Goal: Transaction & Acquisition: Download file/media

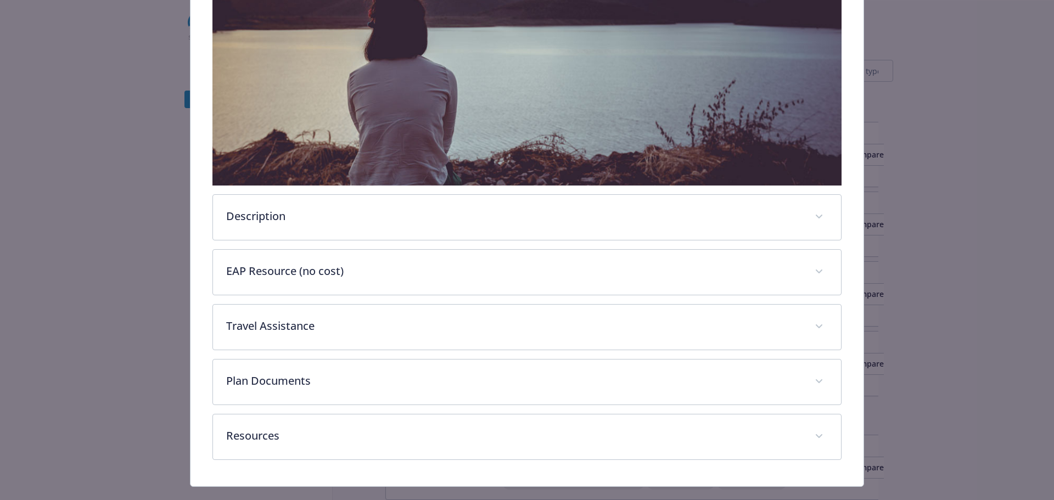
scroll to position [282, 0]
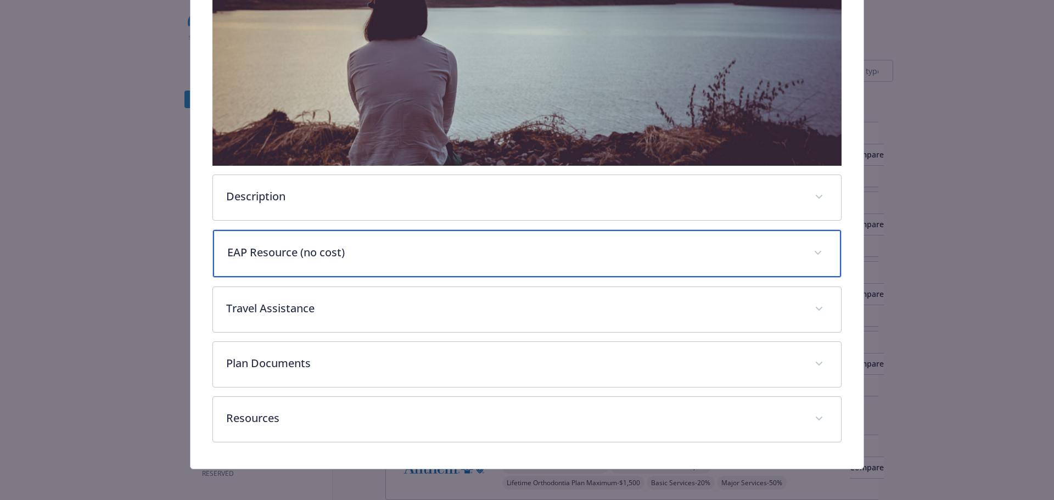
click at [568, 254] on p "EAP Resource (no cost)" at bounding box center [514, 252] width 574 height 16
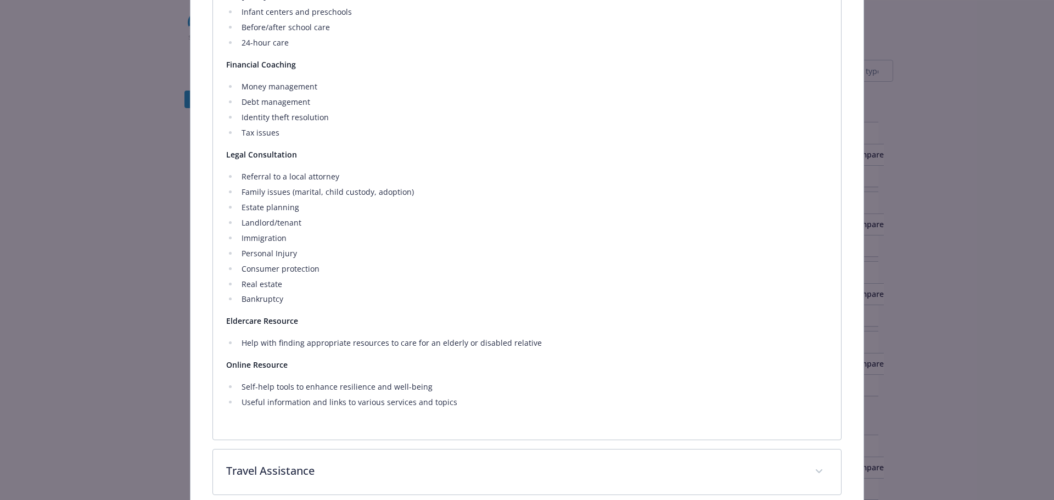
scroll to position [975, 0]
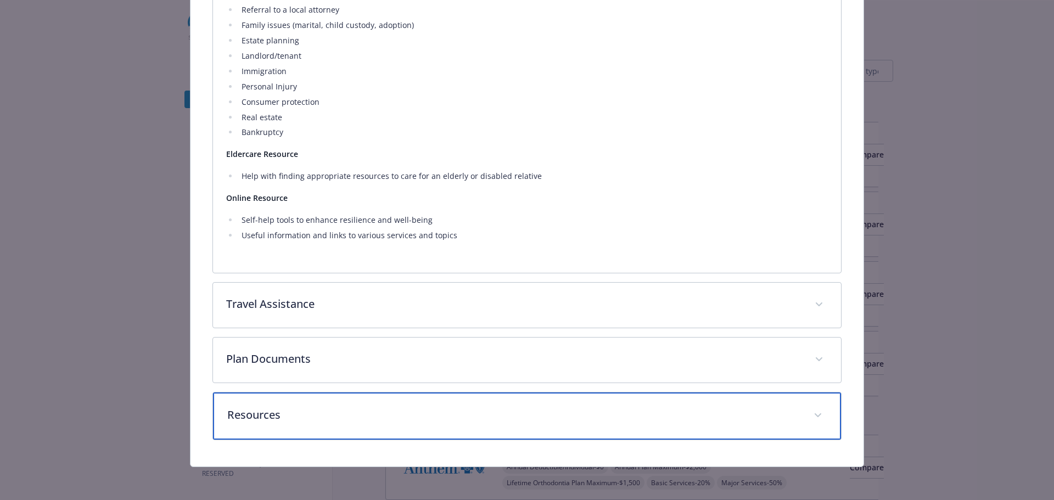
click at [424, 406] on div "Resources" at bounding box center [527, 415] width 628 height 47
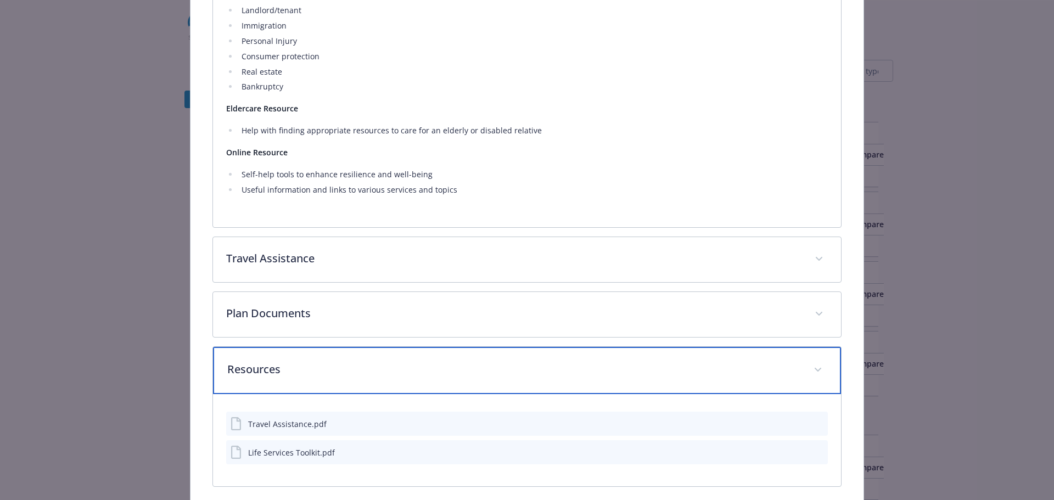
scroll to position [1067, 0]
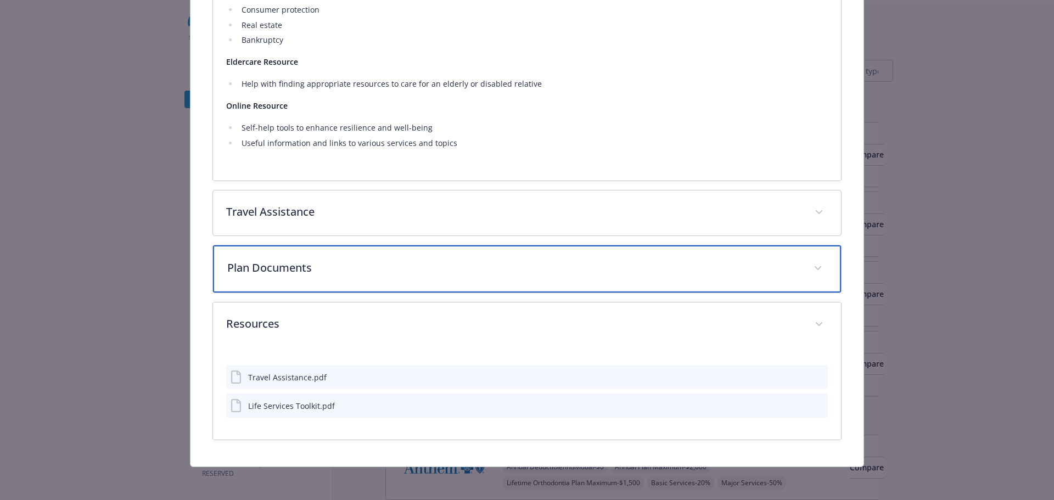
click at [449, 269] on p "Plan Documents" at bounding box center [514, 268] width 574 height 16
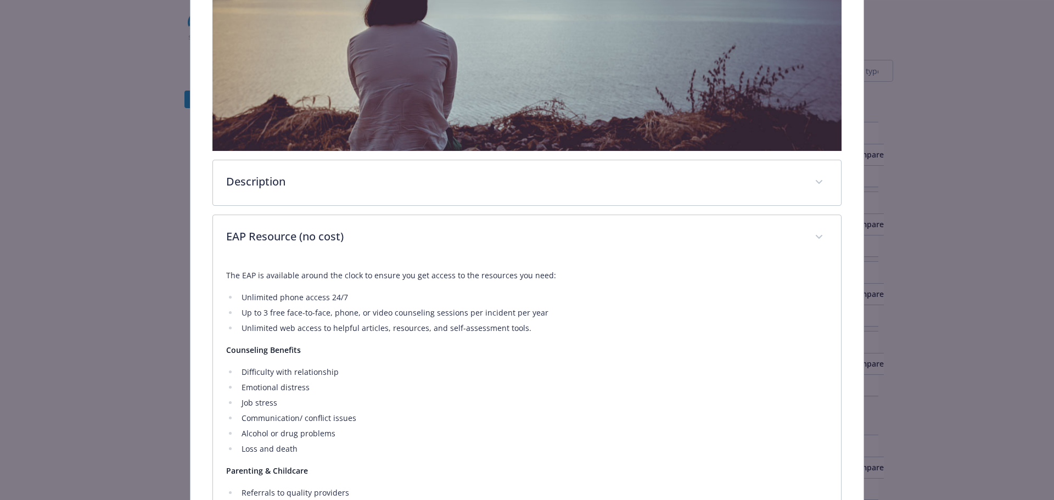
scroll to position [134, 0]
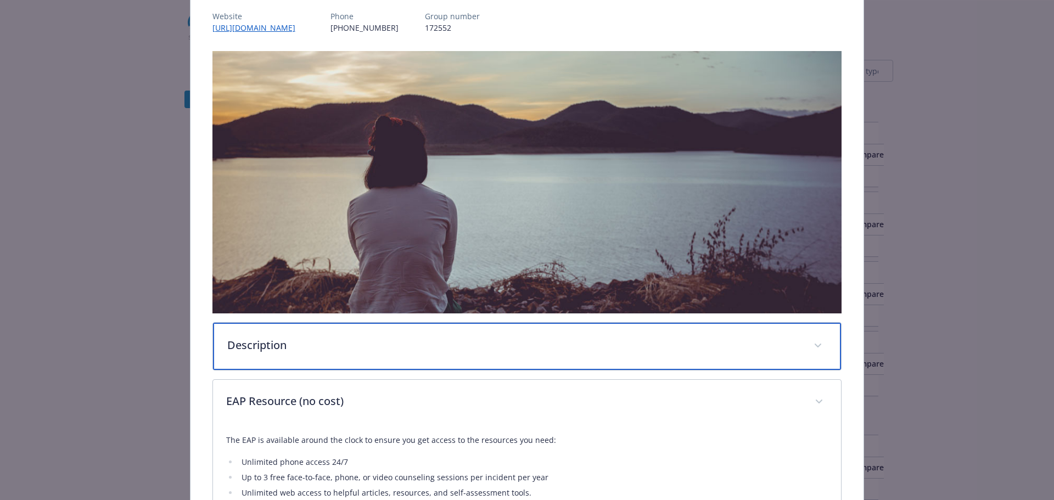
click at [341, 354] on div "Description" at bounding box center [527, 346] width 628 height 47
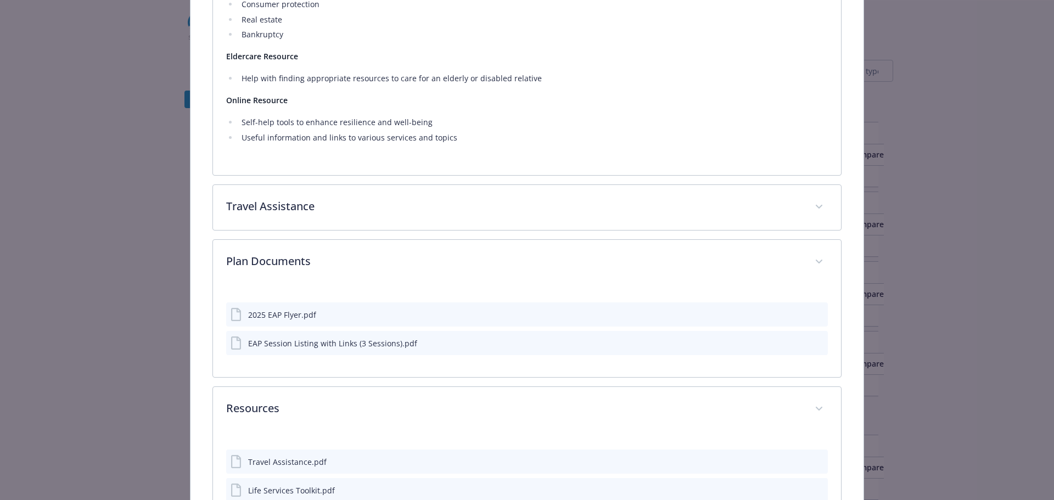
scroll to position [1247, 0]
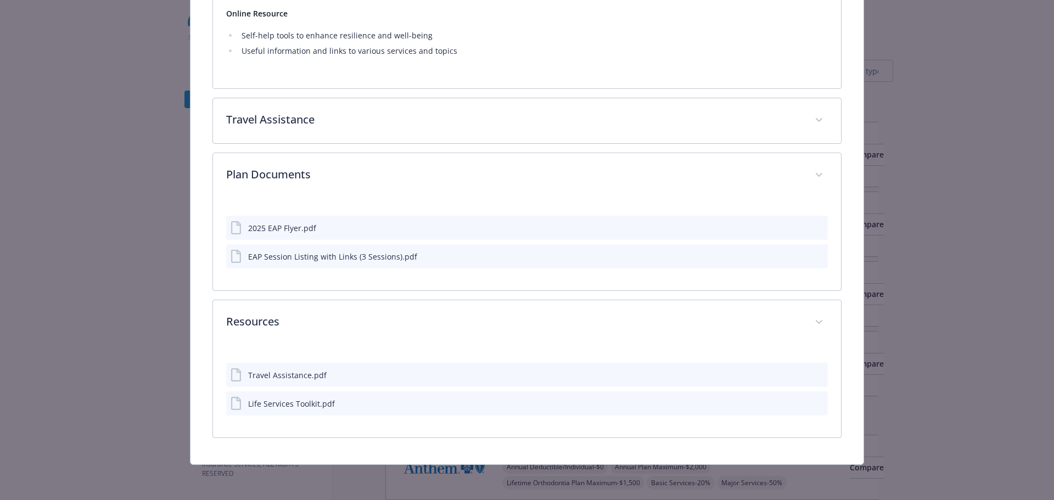
click at [795, 402] on icon "download file" at bounding box center [799, 402] width 9 height 9
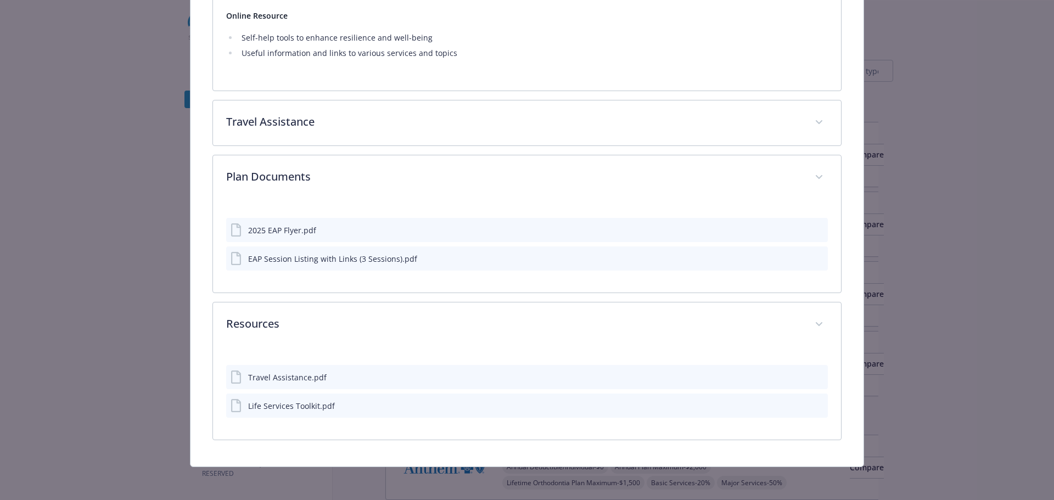
click at [795, 225] on icon "download file" at bounding box center [799, 229] width 9 height 9
